Goal: Submit feedback/report problem: Submit feedback/report problem

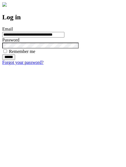
type input "**********"
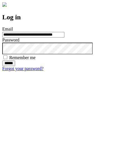
click at [15, 66] on input "******" at bounding box center [8, 64] width 13 height 6
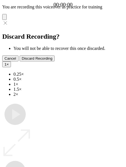
type input "**********"
